Goal: Information Seeking & Learning: Learn about a topic

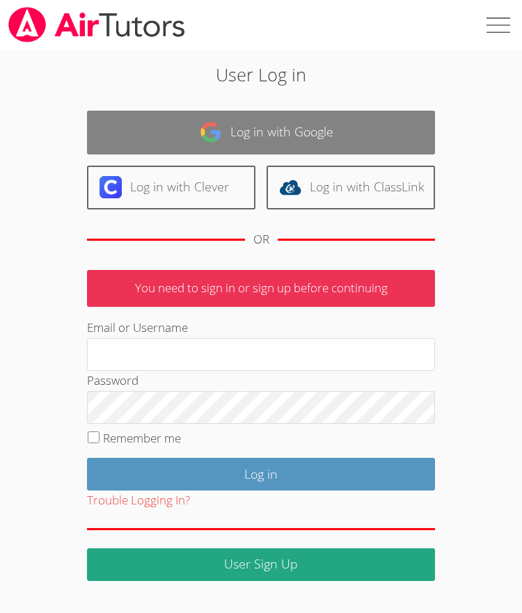
click at [160, 143] on link "Log in with Google" at bounding box center [261, 133] width 348 height 44
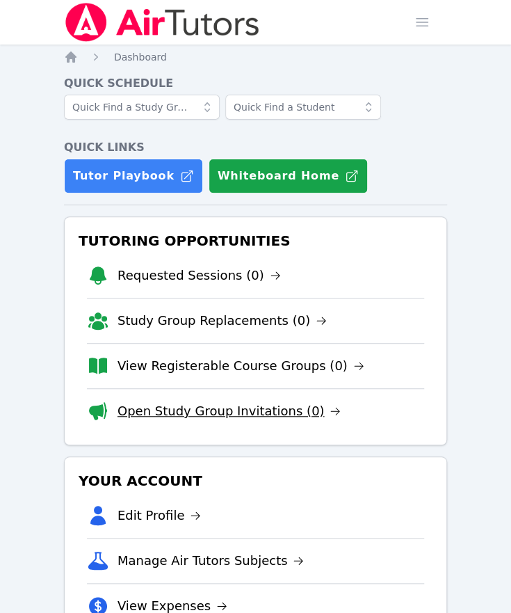
click at [165, 417] on link "Open Study Group Invitations (0)" at bounding box center [230, 410] width 224 height 19
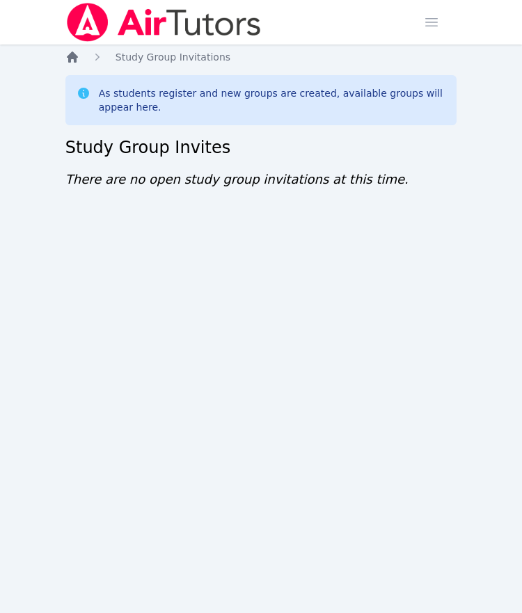
click at [78, 57] on icon "Breadcrumb" at bounding box center [72, 57] width 14 height 14
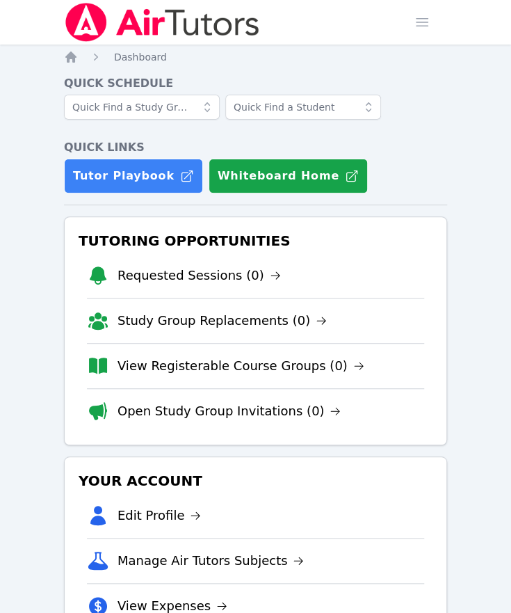
click at [433, 408] on div "Tutoring Opportunities Requested Sessions (0) Study Group Replacements (0) View…" at bounding box center [255, 330] width 383 height 229
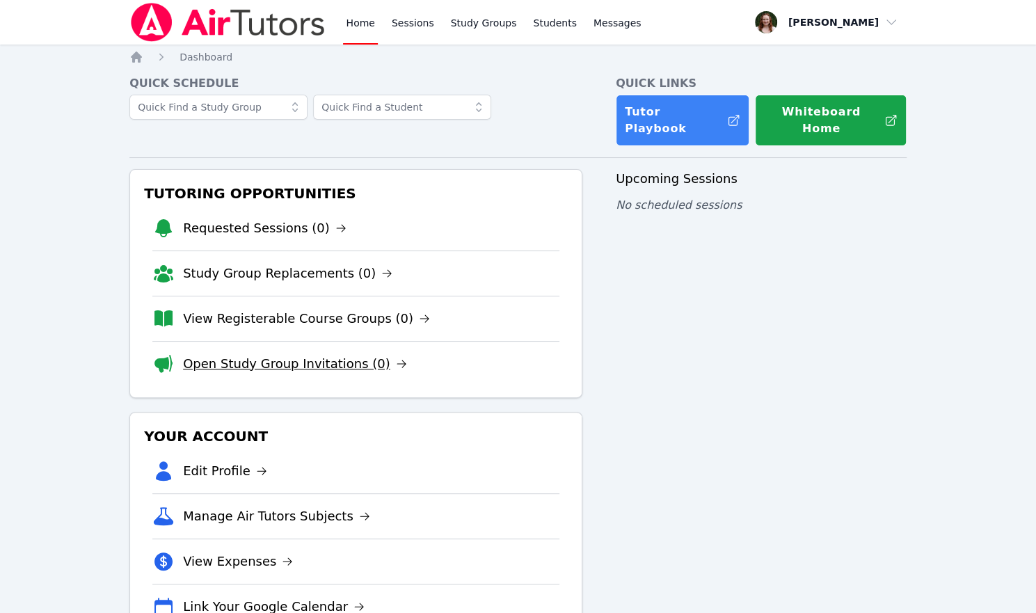
click at [269, 354] on link "Open Study Group Invitations (0)" at bounding box center [295, 363] width 224 height 19
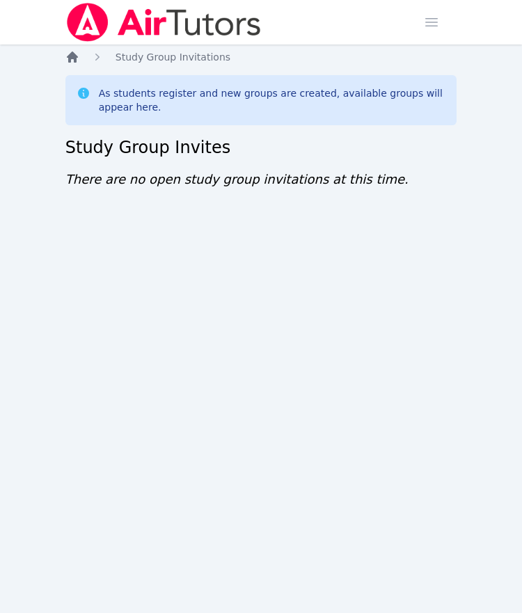
click at [77, 56] on icon "Breadcrumb" at bounding box center [72, 56] width 11 height 11
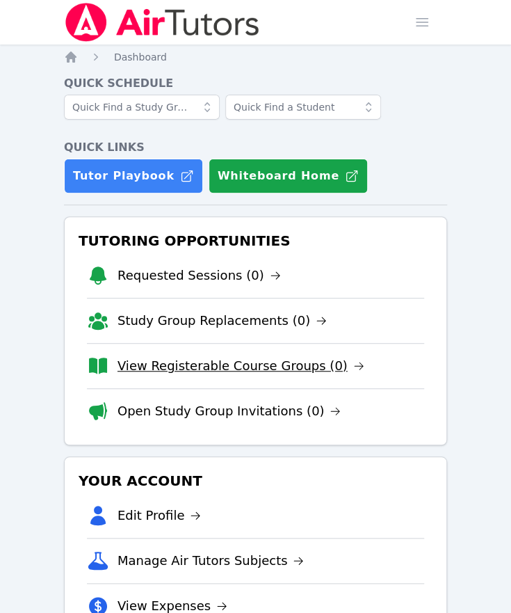
click at [303, 361] on link "View Registerable Course Groups (0)" at bounding box center [241, 365] width 247 height 19
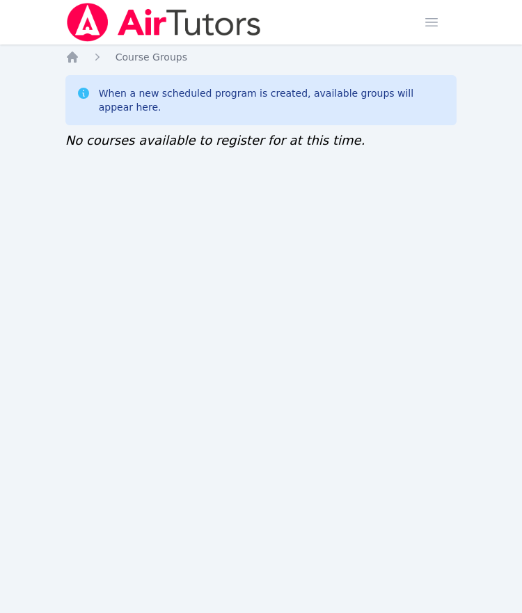
click at [239, 394] on div "Home Sessions Study Groups Students Messages Open user menu [PERSON_NAME] Open …" at bounding box center [261, 306] width 522 height 613
click at [127, 52] on span "Course Groups" at bounding box center [151, 56] width 72 height 11
click at [70, 57] on icon "Breadcrumb" at bounding box center [72, 56] width 11 height 11
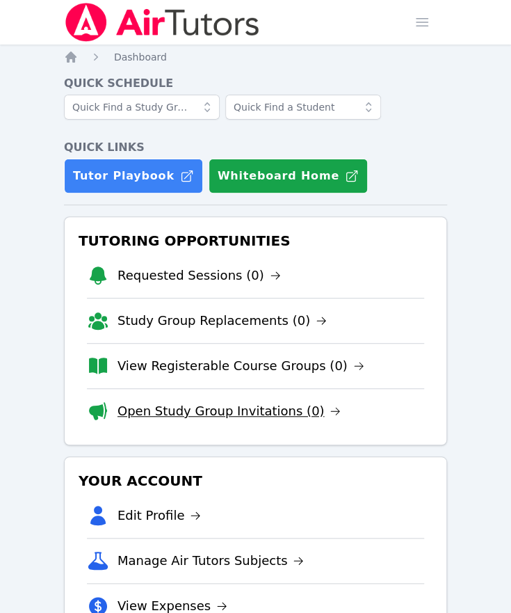
click at [199, 418] on link "Open Study Group Invitations (0)" at bounding box center [230, 410] width 224 height 19
